Goal: Task Accomplishment & Management: Manage account settings

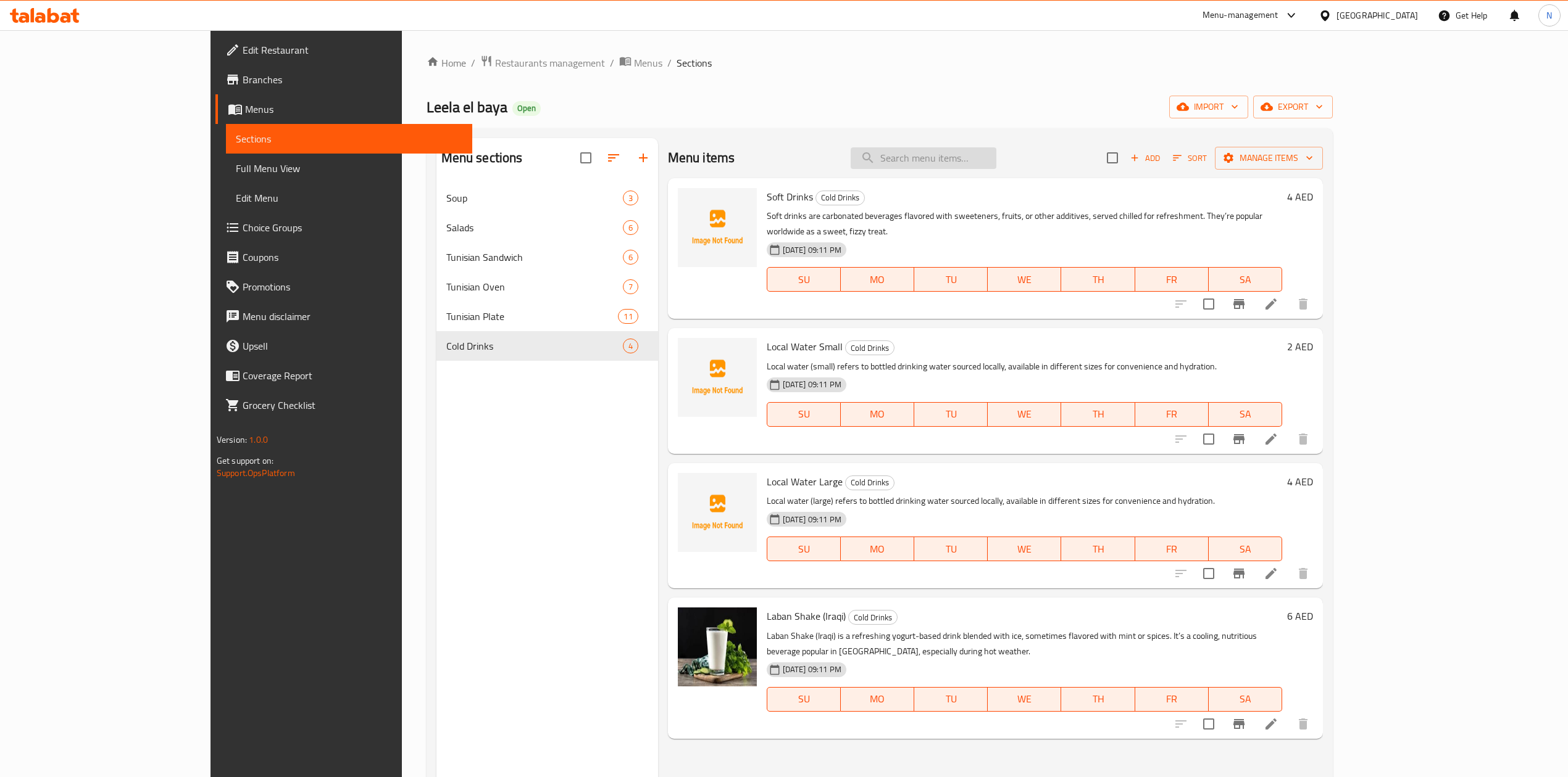
click at [963, 158] on input "search" at bounding box center [923, 158] width 146 height 22
paste input "Boondi Raita"
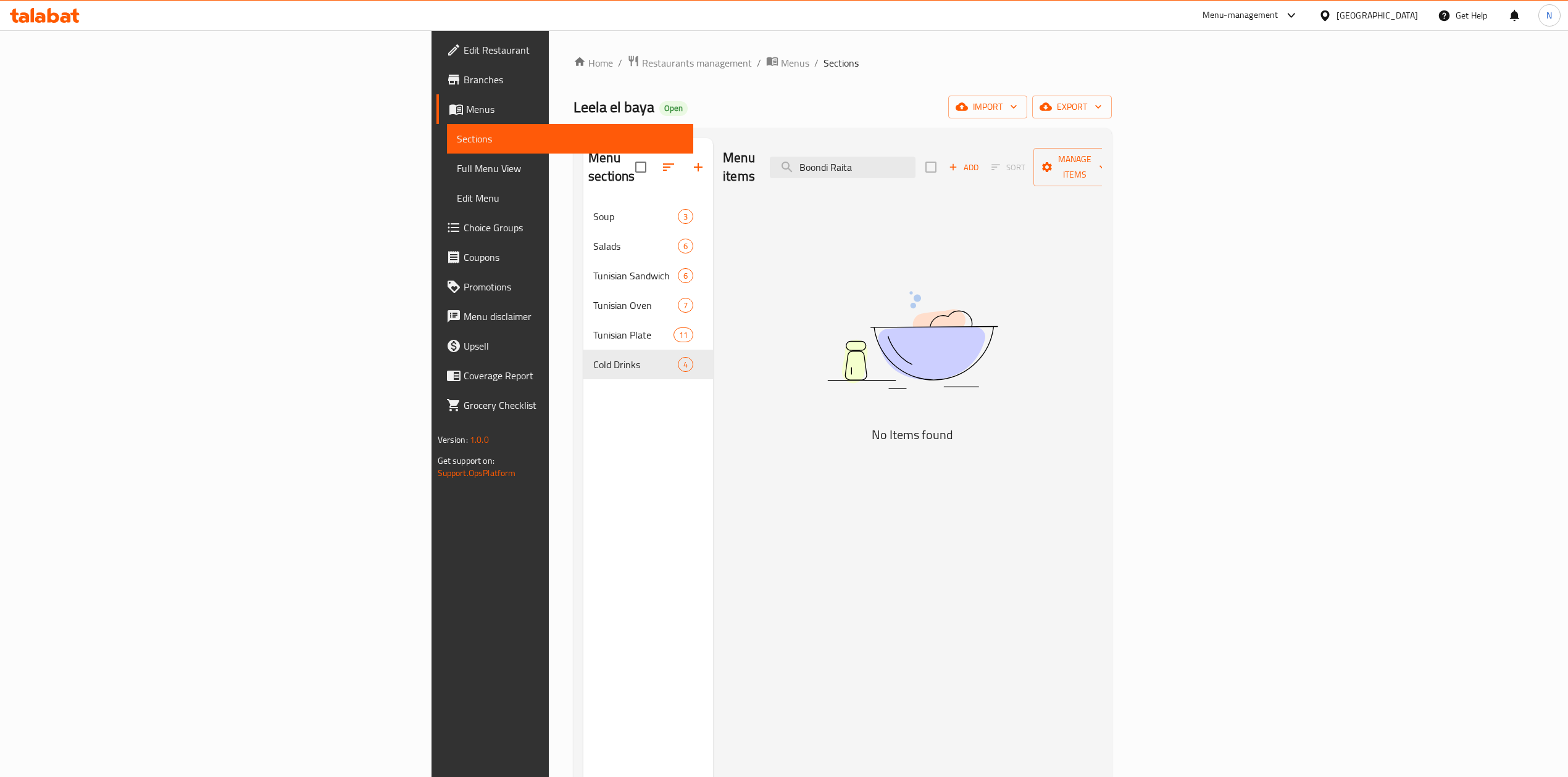
type input "Boondi Raita"
click at [642, 61] on span "Restaurants management" at bounding box center [696, 63] width 110 height 14
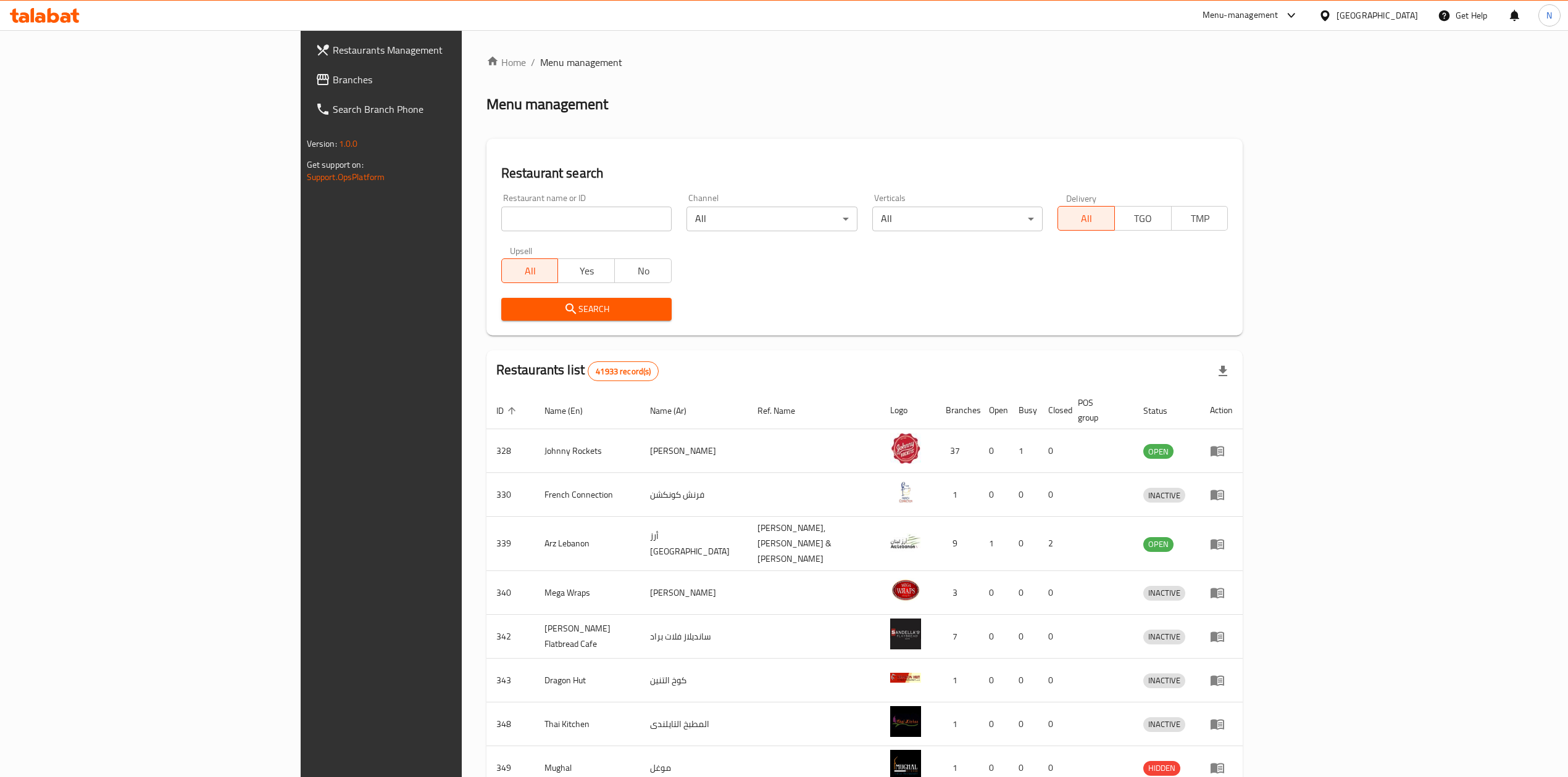
click at [306, 89] on link "Branches" at bounding box center [434, 79] width 257 height 30
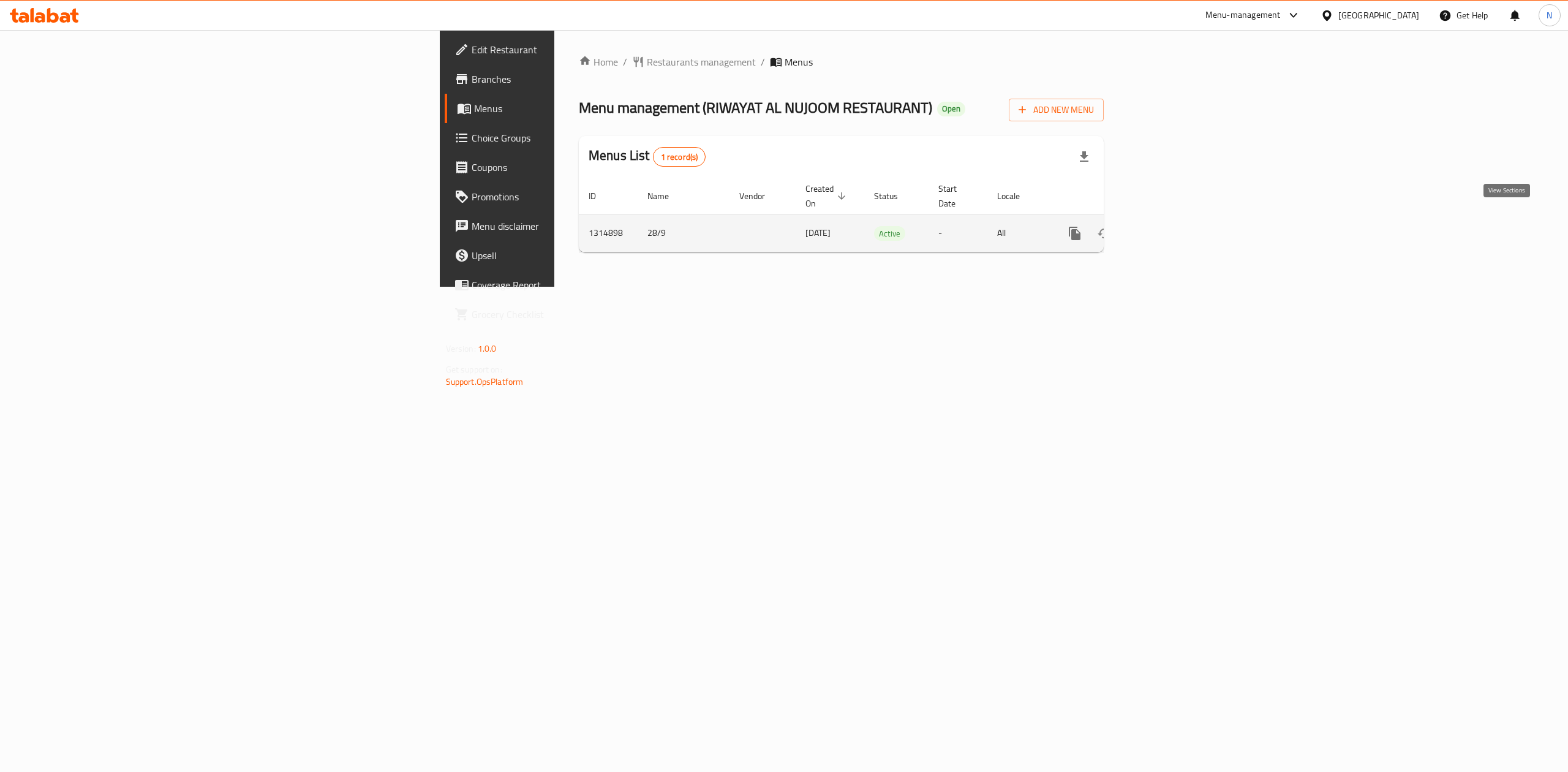
click at [1170, 226] on icon "enhanced table" at bounding box center [1163, 234] width 14 height 14
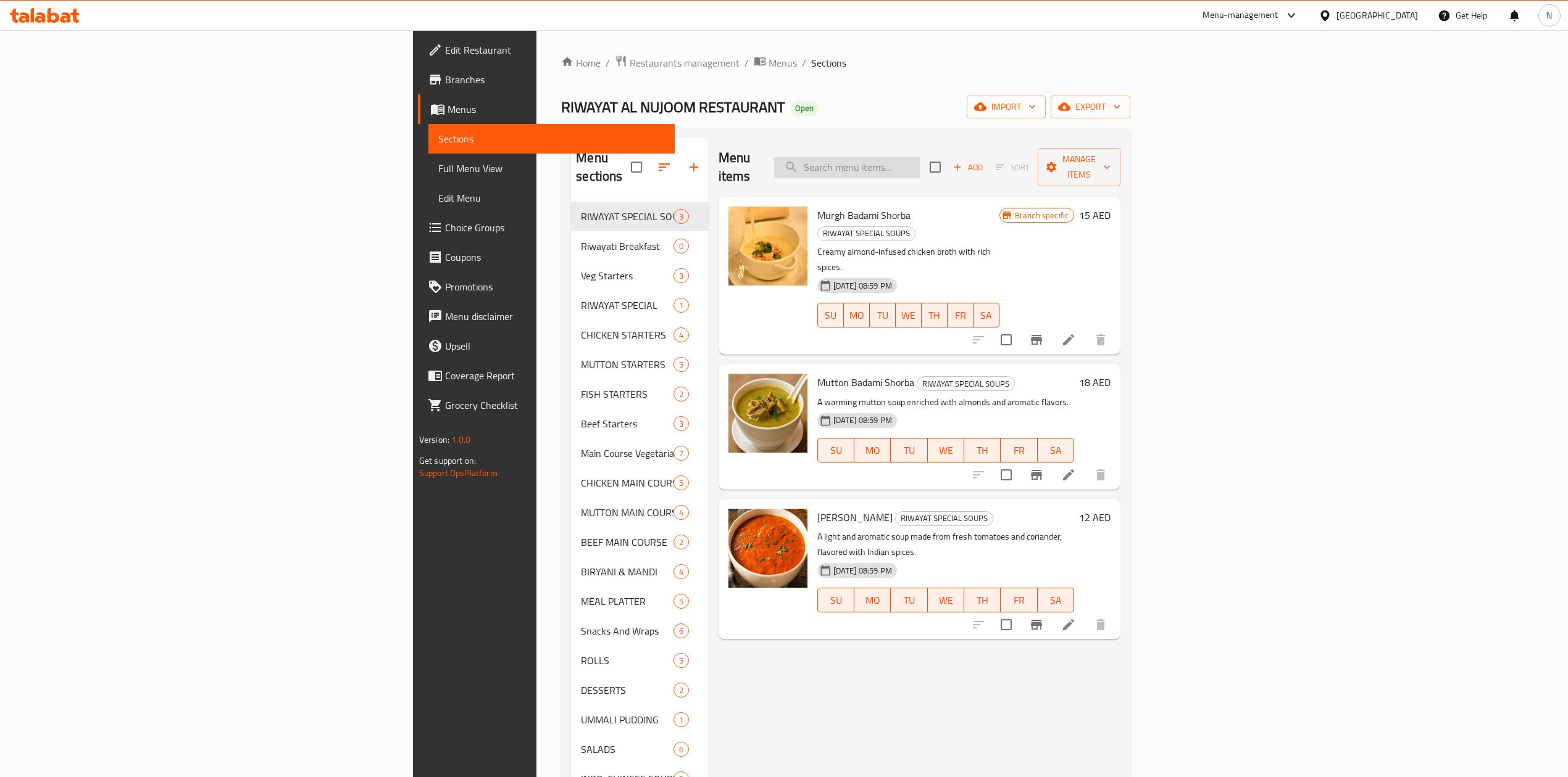
click at [920, 159] on input "search" at bounding box center [847, 167] width 146 height 22
paste input "Boondi Raita"
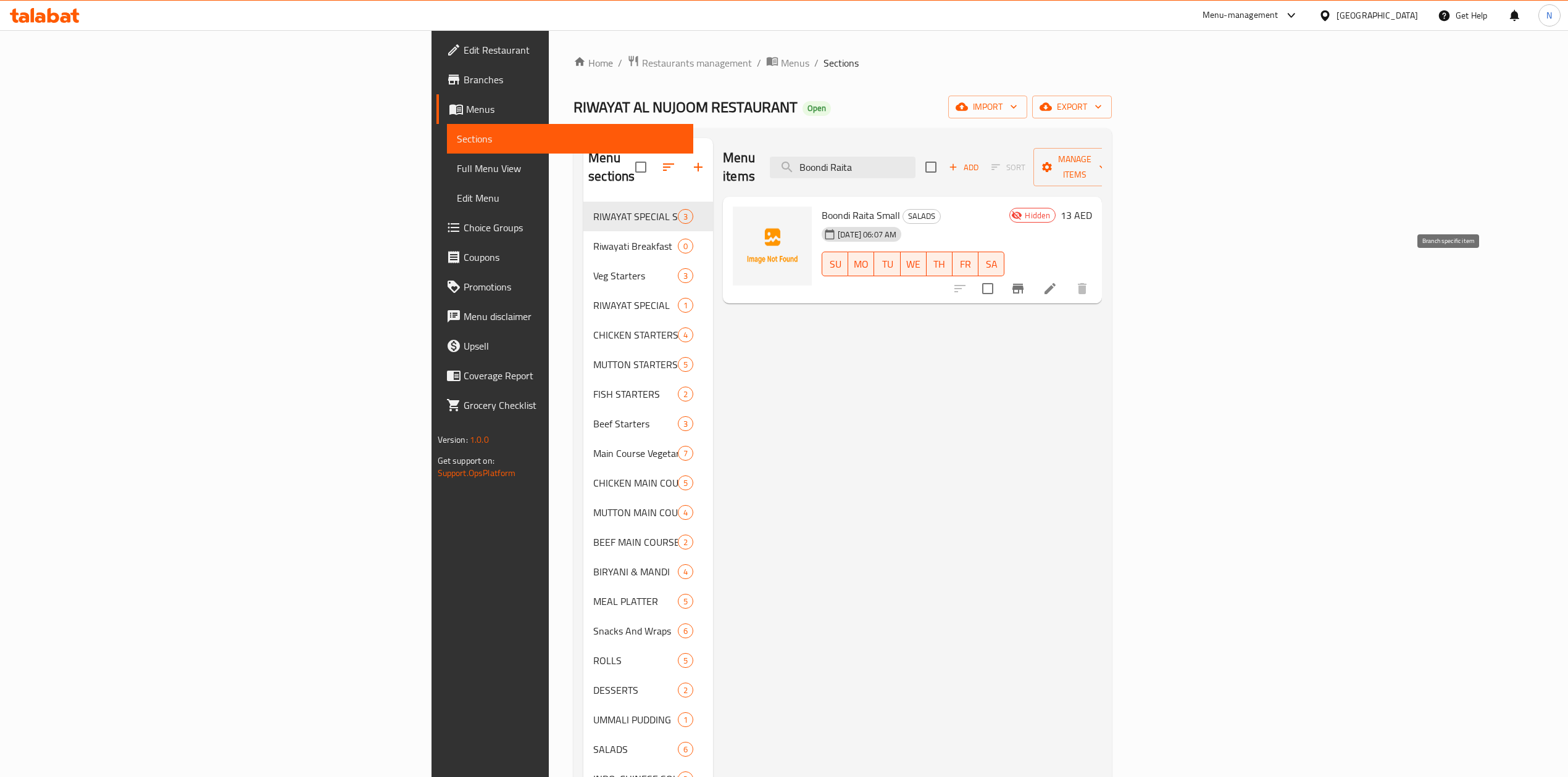
type input "Boondi Raita"
drag, startPoint x: 1436, startPoint y: 273, endPoint x: 1460, endPoint y: 288, distance: 28.3
click at [1102, 289] on div "Menu items Boondi Raita Add Sort Manage items Boondi Raita Small SALADS [DATE] …" at bounding box center [907, 527] width 389 height 779
click at [1057, 281] on icon at bounding box center [1050, 288] width 14 height 14
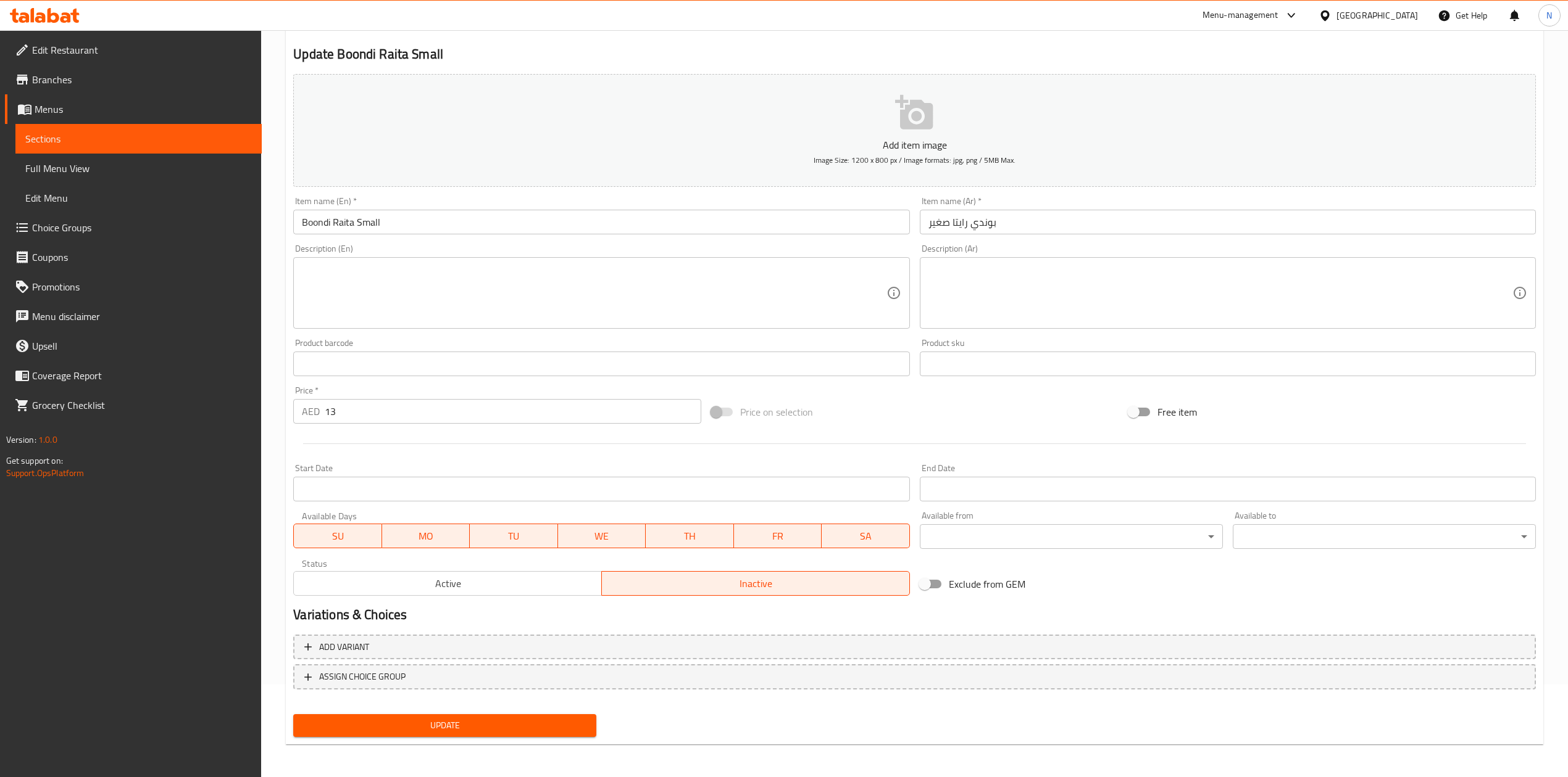
scroll to position [94, 0]
click at [488, 564] on div "Active Inactive" at bounding box center [601, 576] width 616 height 37
click at [490, 591] on span "Active" at bounding box center [447, 582] width 298 height 18
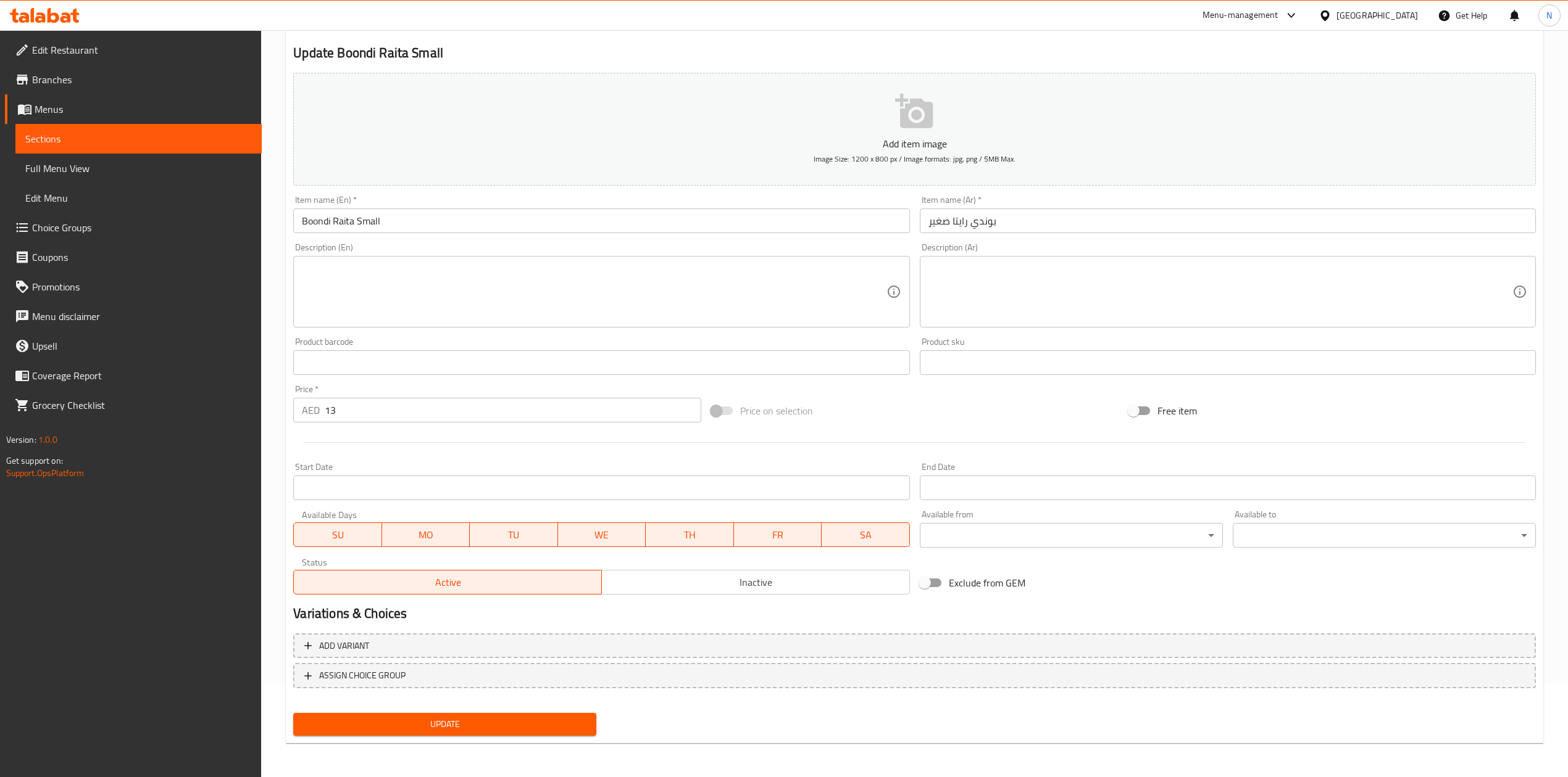
click at [491, 706] on div "Add variant ASSIGN CHOICE GROUP" at bounding box center [914, 669] width 1252 height 80
click at [494, 717] on span "Update" at bounding box center [445, 724] width 283 height 15
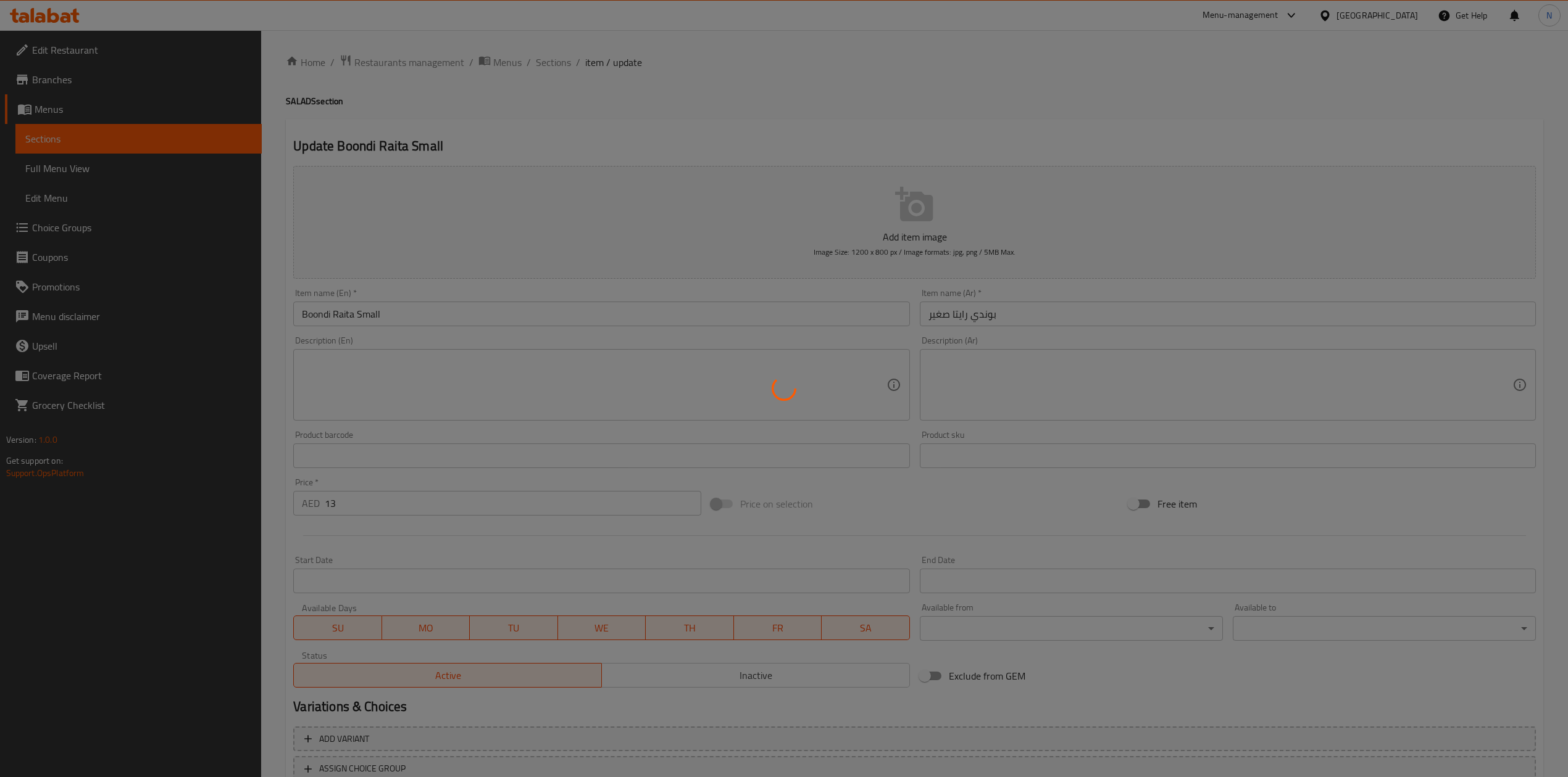
scroll to position [0, 0]
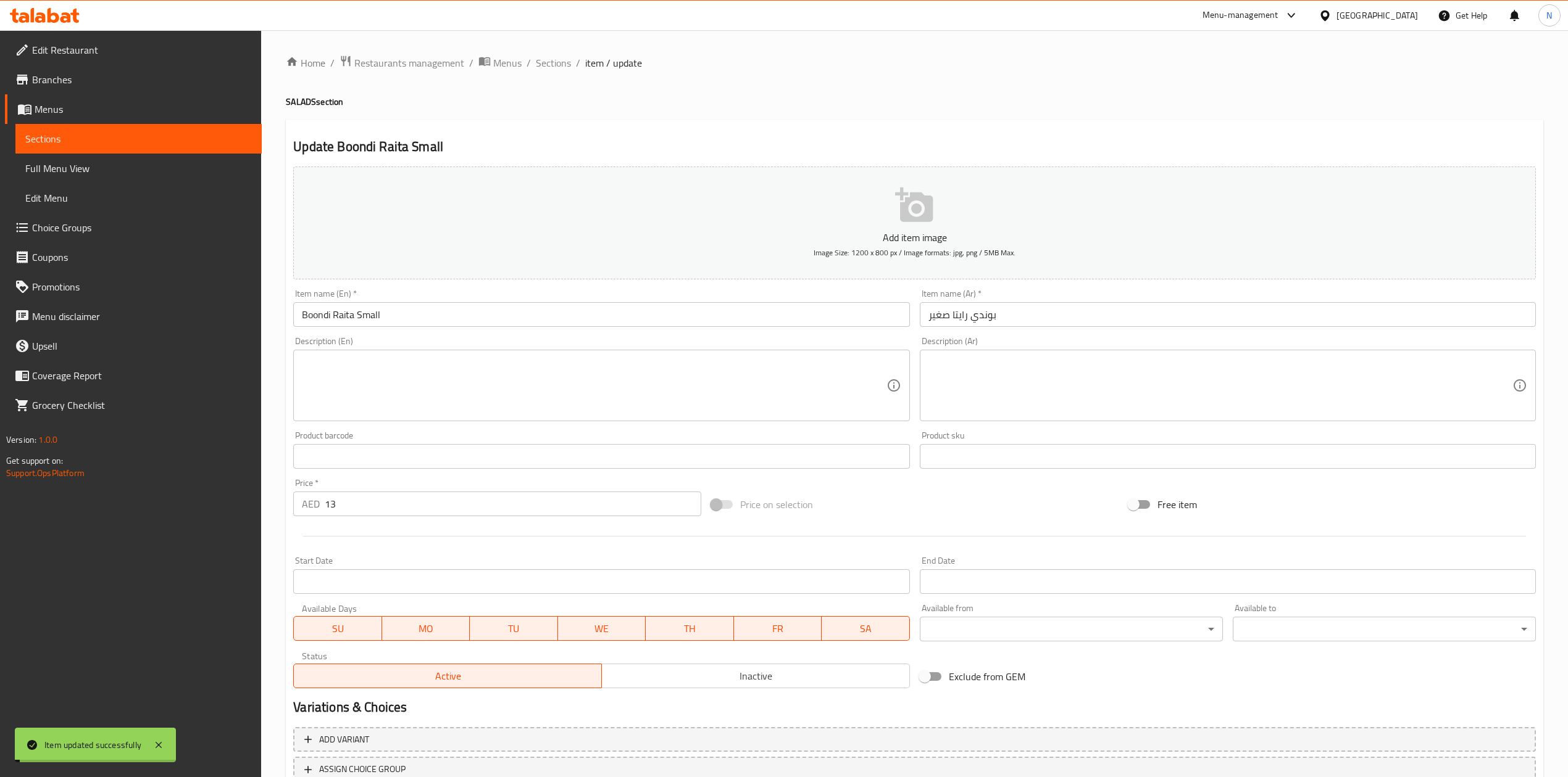
click at [445, 317] on input "Boondi Raita Small" at bounding box center [601, 314] width 616 height 24
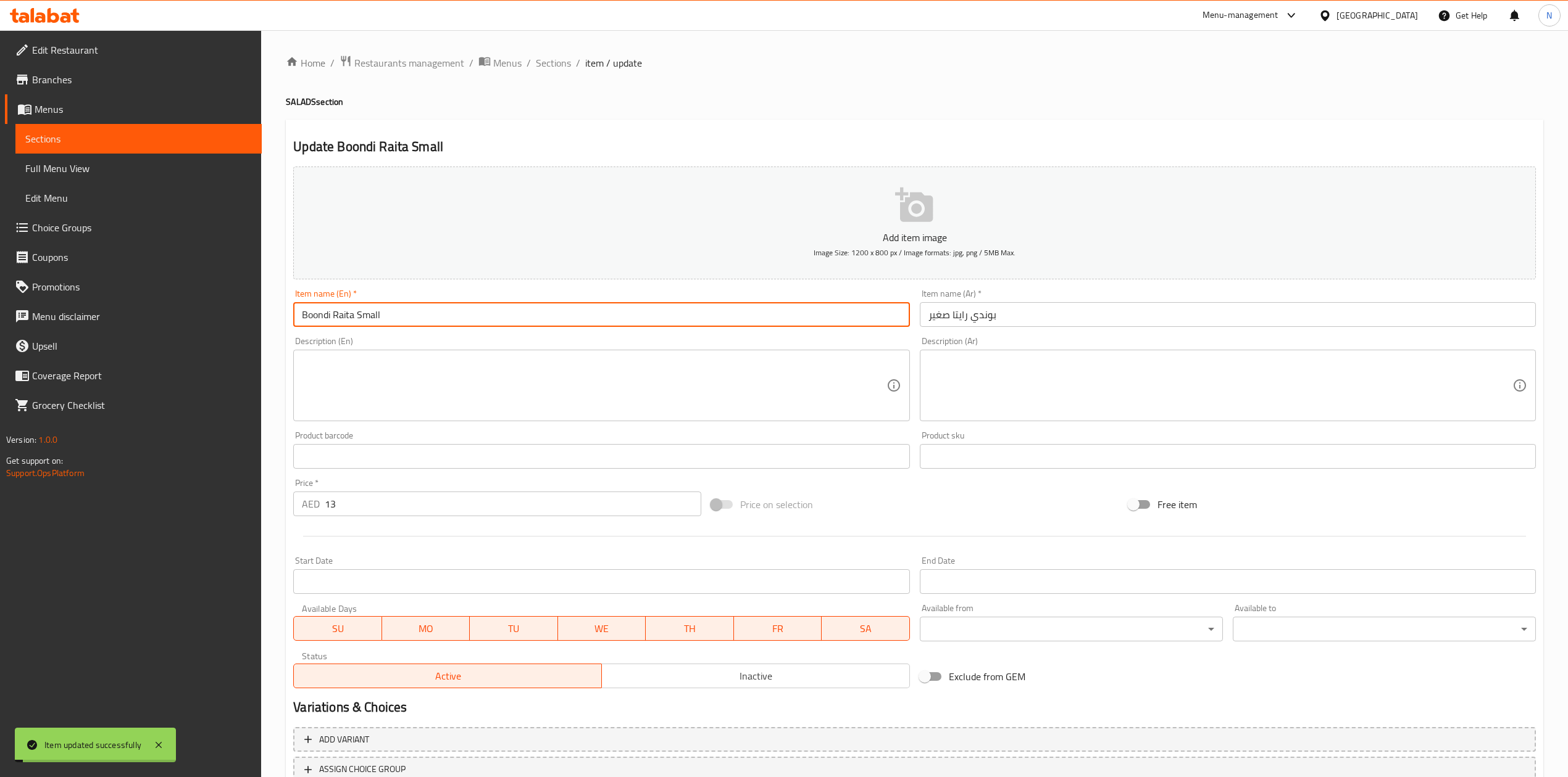
click at [445, 317] on input "Boondi Raita Small" at bounding box center [601, 314] width 616 height 24
click at [563, 65] on span "Sections" at bounding box center [553, 63] width 35 height 14
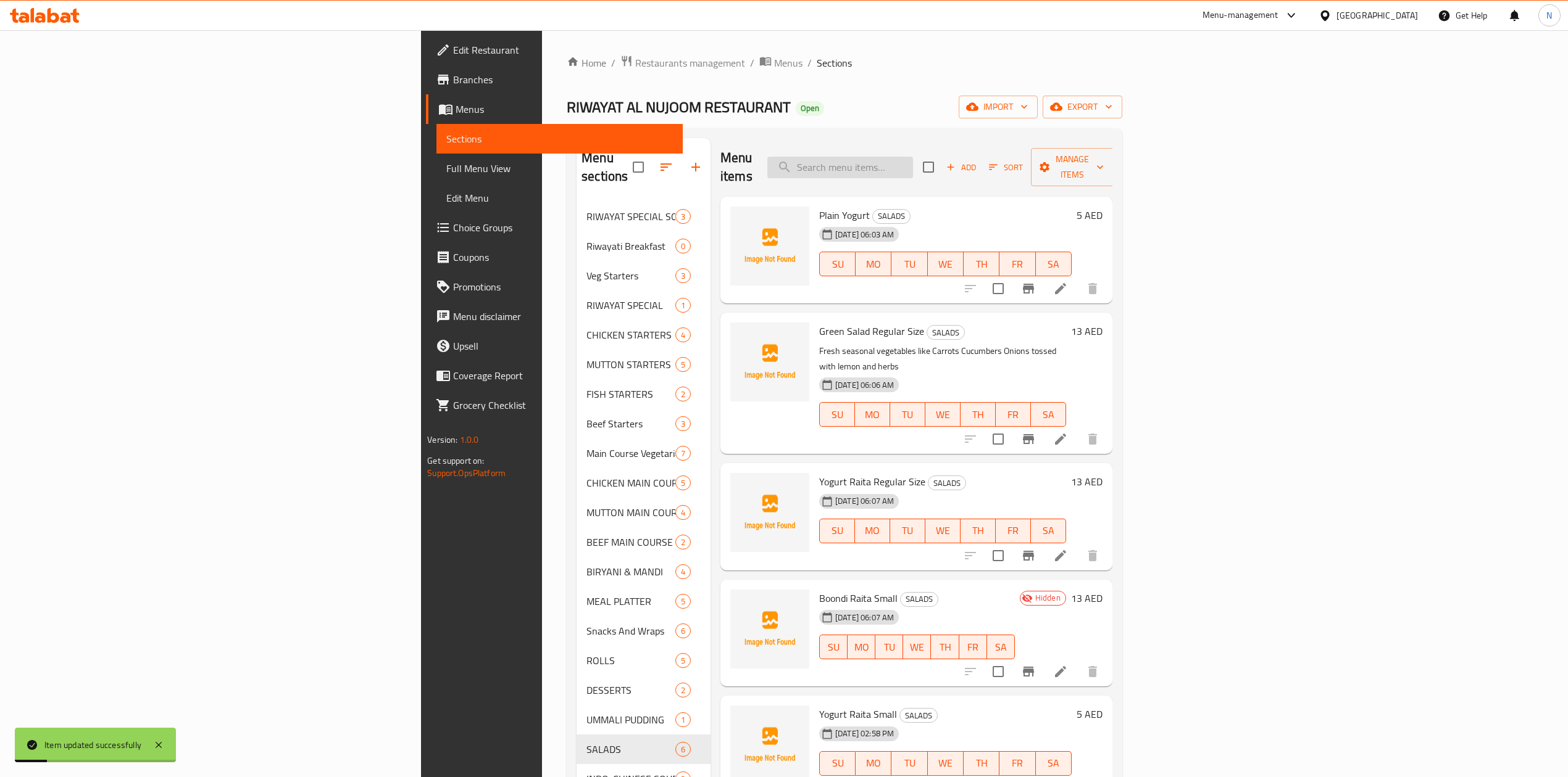
click at [913, 161] on input "search" at bounding box center [840, 167] width 146 height 22
paste input "Boondi Raita Small"
click at [913, 163] on input "Boondi Raita Small" at bounding box center [840, 167] width 146 height 22
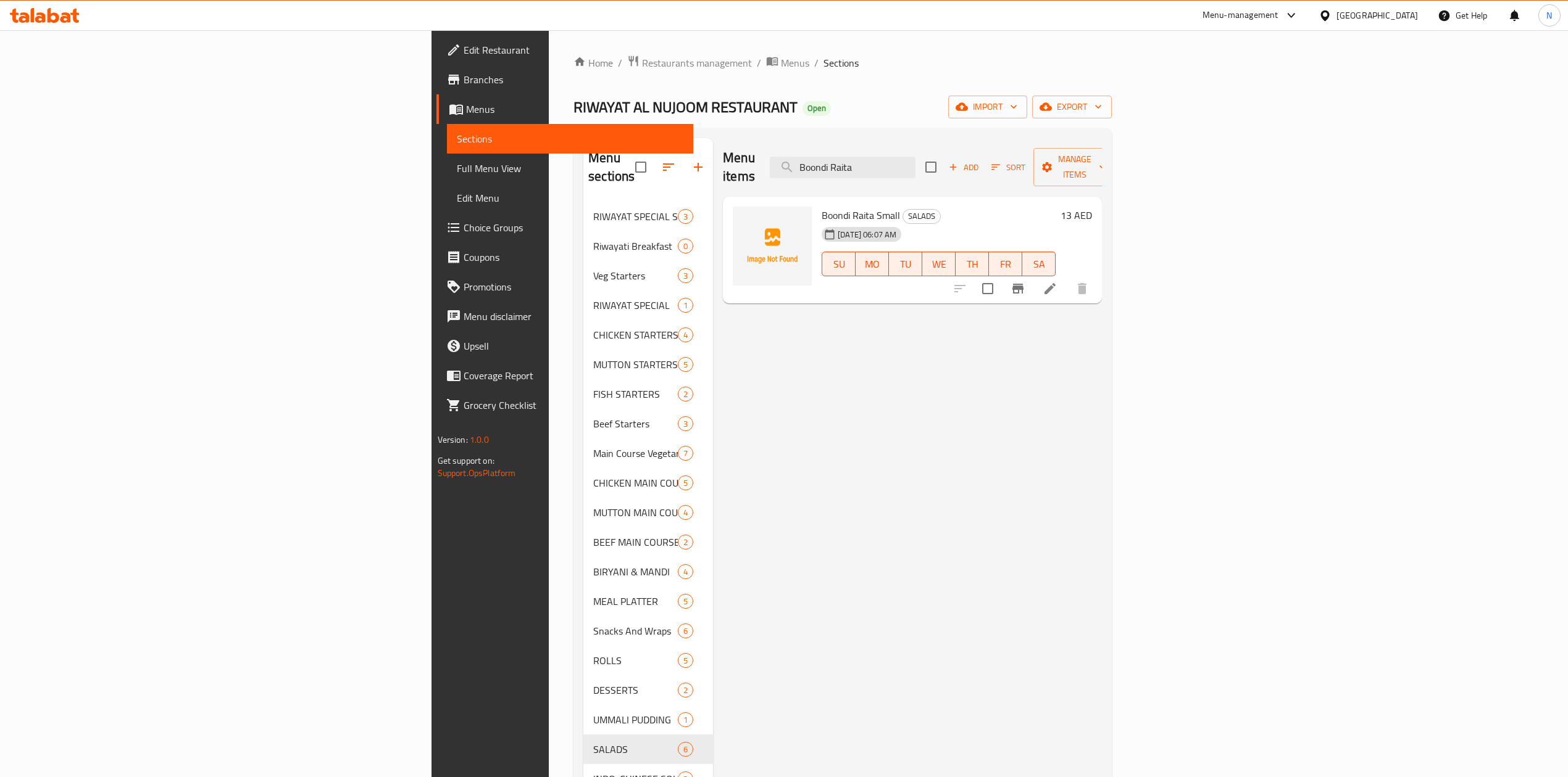
type input "Boondi Raita"
click at [1023, 284] on icon "Branch-specific-item" at bounding box center [1017, 288] width 11 height 10
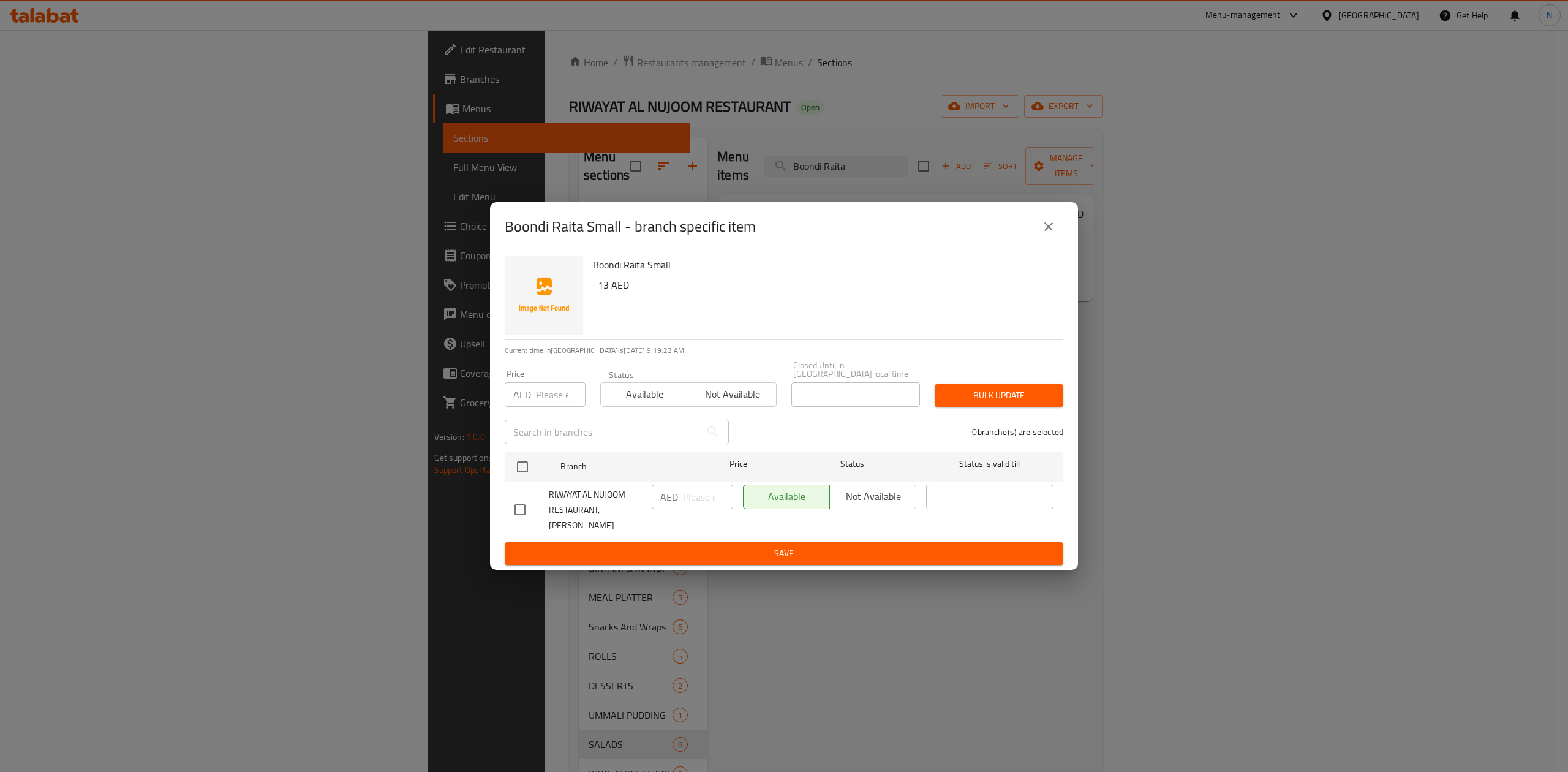
click at [1049, 224] on button "close" at bounding box center [1048, 226] width 29 height 29
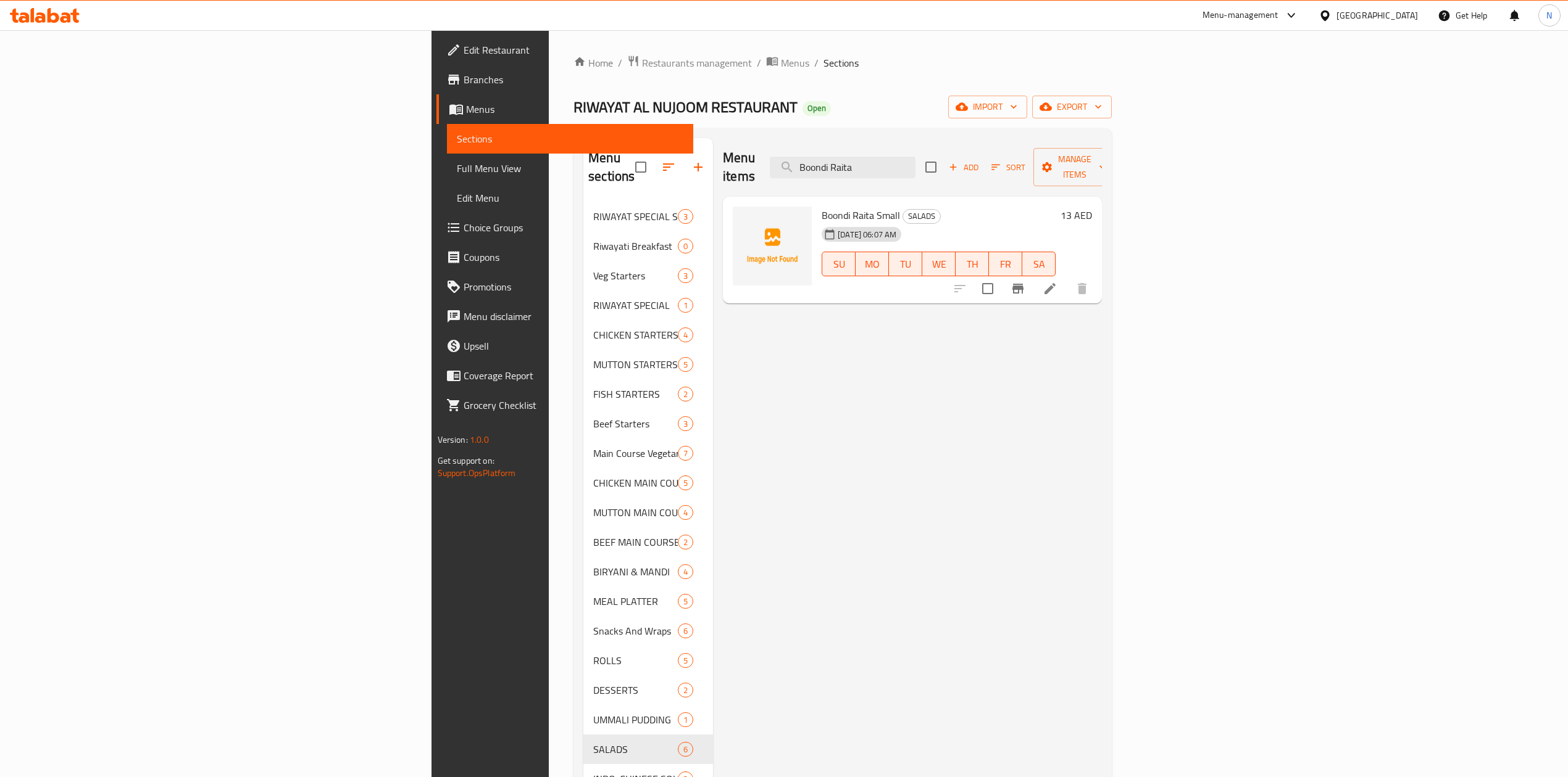
click at [1057, 281] on icon at bounding box center [1050, 288] width 14 height 14
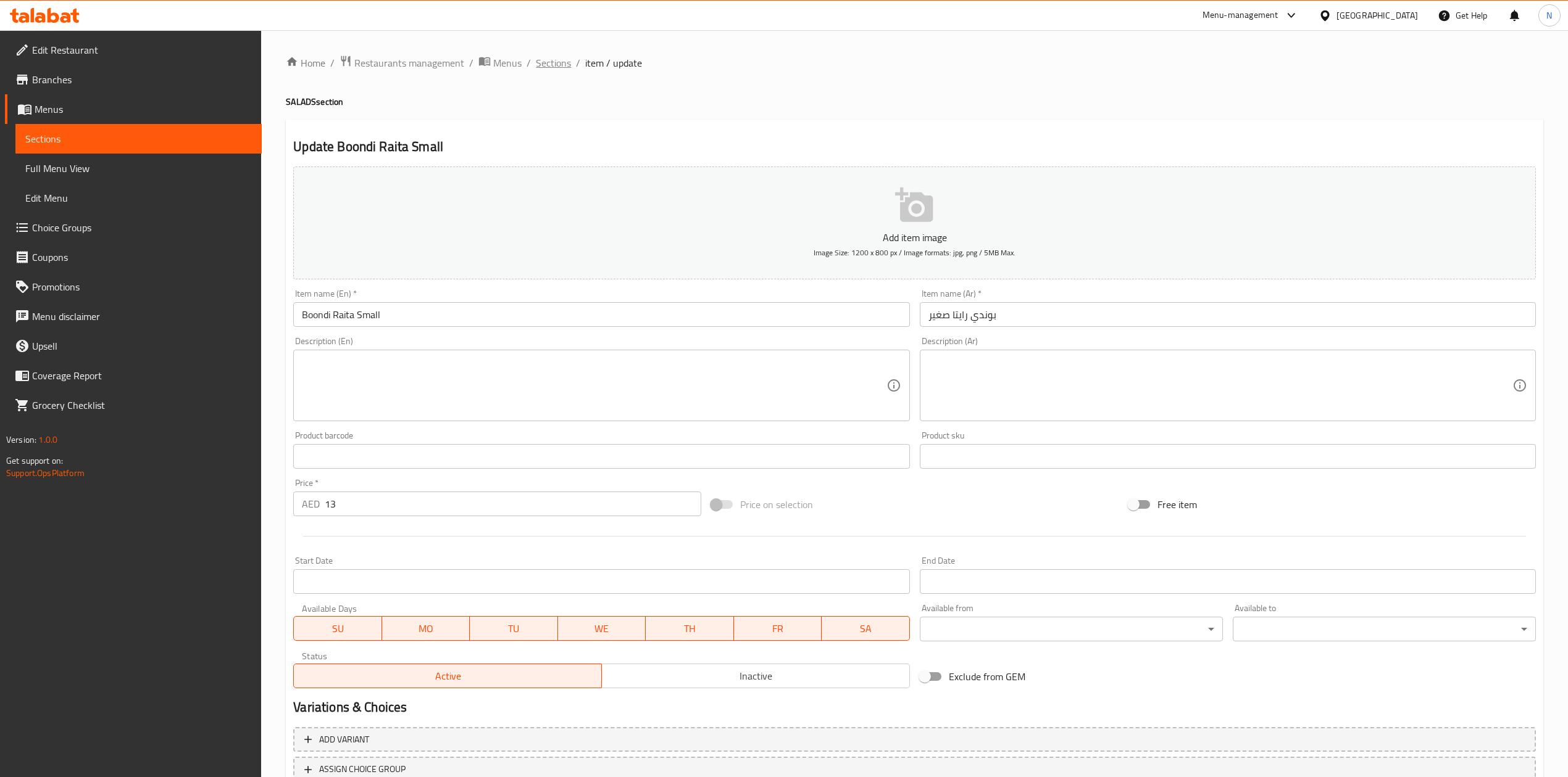
click at [547, 65] on span "Sections" at bounding box center [553, 63] width 35 height 14
